Goal: Find specific page/section: Find specific page/section

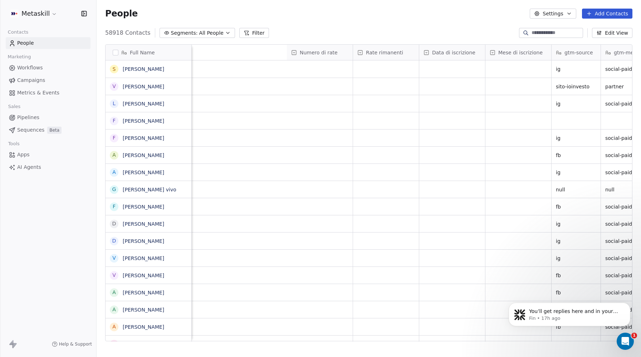
scroll to position [0, 1157]
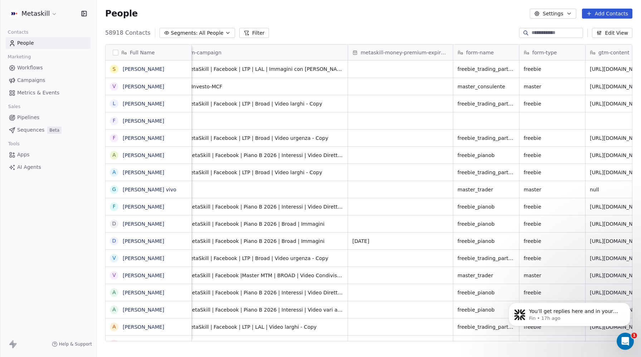
click at [39, 116] on link "Pipelines" at bounding box center [48, 118] width 85 height 12
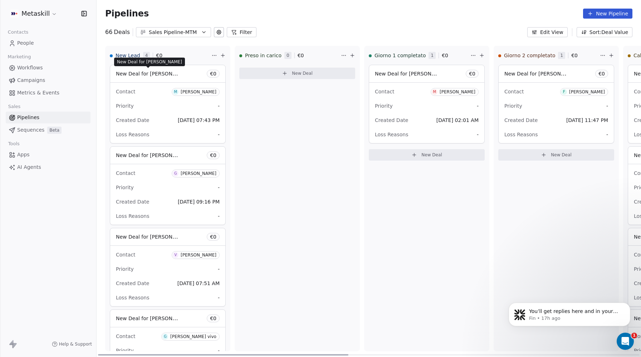
click at [164, 75] on span "New Deal for [PERSON_NAME]" at bounding box center [153, 73] width 75 height 7
